Goal: Information Seeking & Learning: Learn about a topic

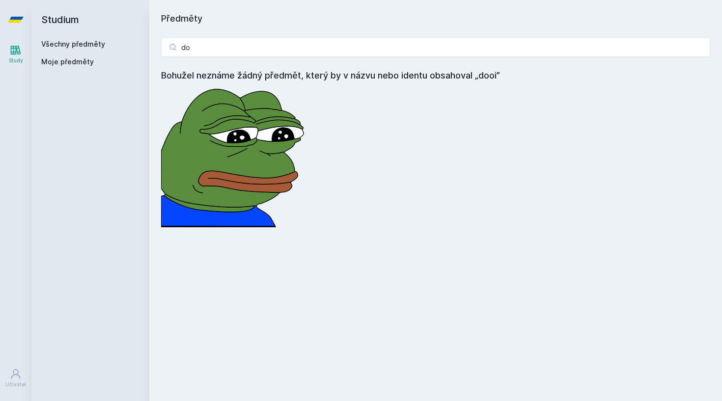
type input "d"
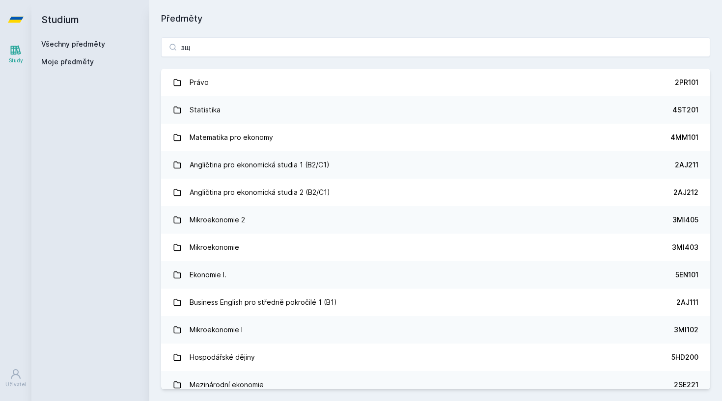
type input "з"
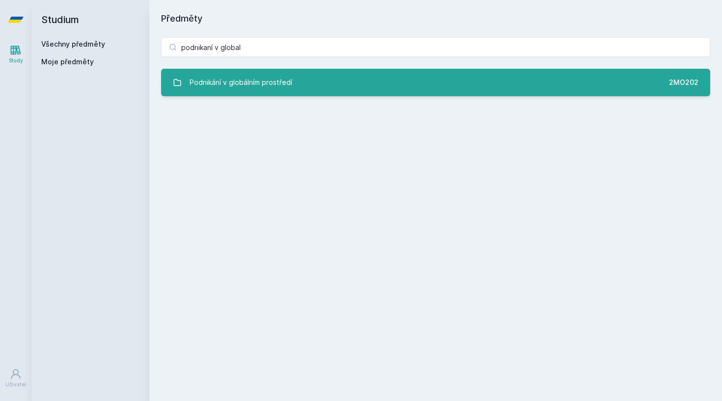
type input "podnikaní v global"
click at [221, 82] on div "Podnikání v globálním prostředí" at bounding box center [241, 83] width 103 height 20
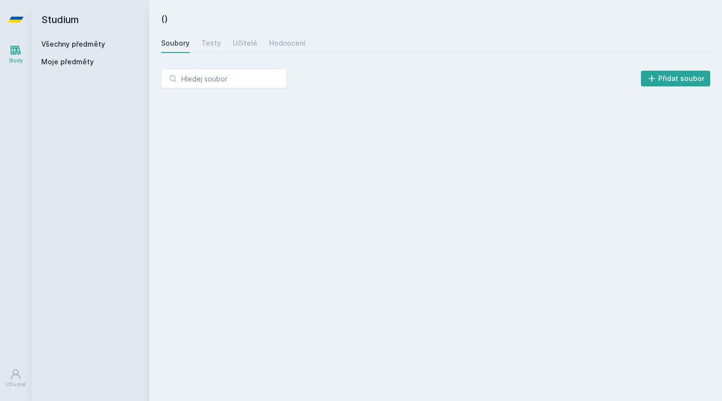
click at [219, 43] on div "Soubory Testy Učitelé Hodnocení" at bounding box center [435, 43] width 549 height 20
click at [211, 44] on div "Testy" at bounding box center [211, 43] width 20 height 10
click at [254, 49] on link "Učitelé" at bounding box center [245, 43] width 25 height 20
